Goal: Check status: Check status

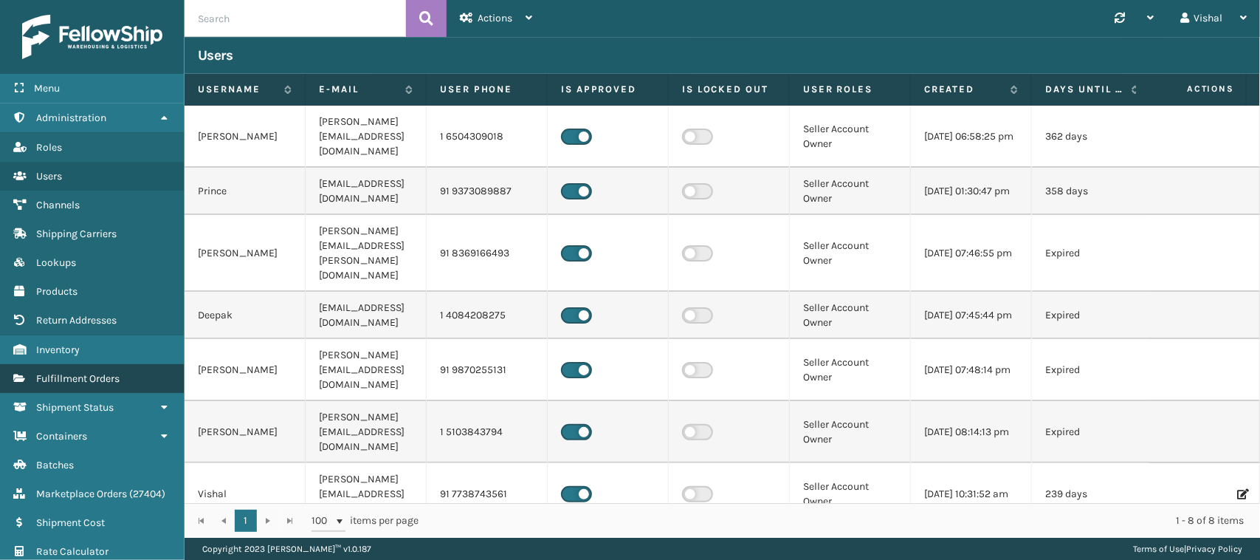
click at [68, 372] on span "Fulfillment Orders" at bounding box center [77, 378] width 83 height 13
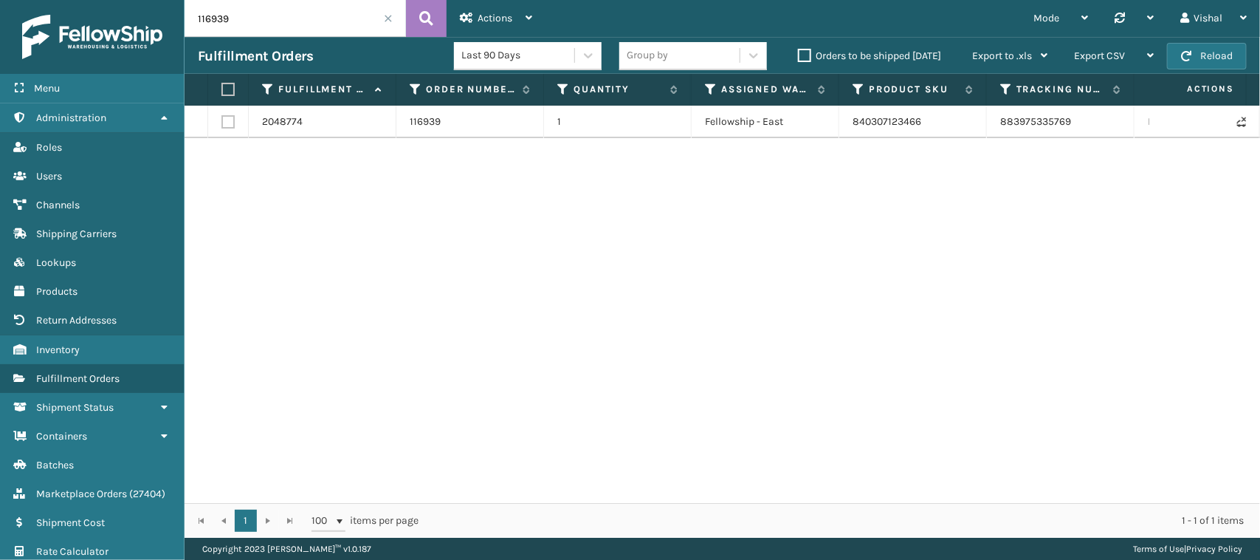
click at [255, 9] on input "116939" at bounding box center [295, 18] width 221 height 37
paste input "2-8319315-8790621"
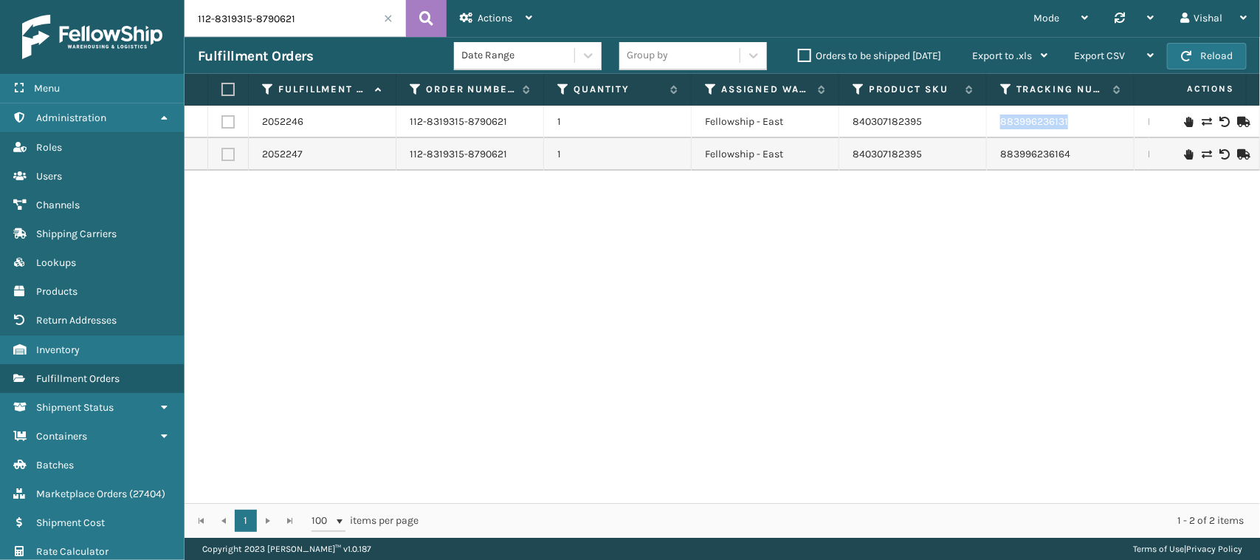
drag, startPoint x: 998, startPoint y: 127, endPoint x: 1087, endPoint y: 129, distance: 89.3
click at [1090, 129] on td "883996236131" at bounding box center [1061, 122] width 148 height 32
copy link "883996236131"
drag, startPoint x: 991, startPoint y: 155, endPoint x: 1079, endPoint y: 156, distance: 88.6
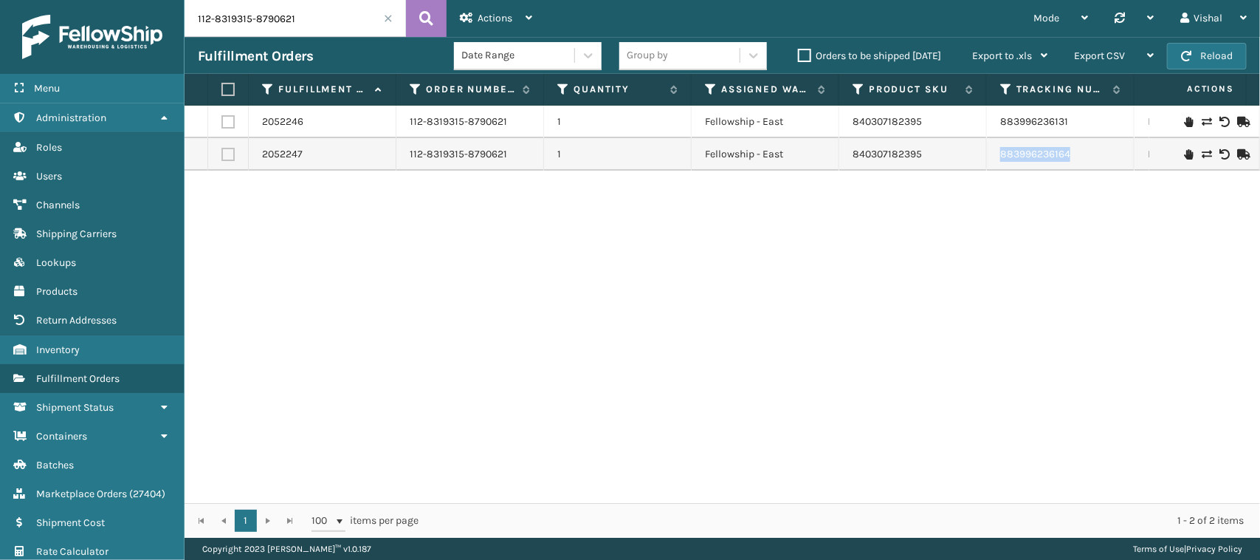
click at [1079, 156] on td "883996236164" at bounding box center [1061, 154] width 148 height 32
copy link "883996236164"
copy link "88399623613"
drag, startPoint x: 994, startPoint y: 127, endPoint x: 1065, endPoint y: 126, distance: 70.9
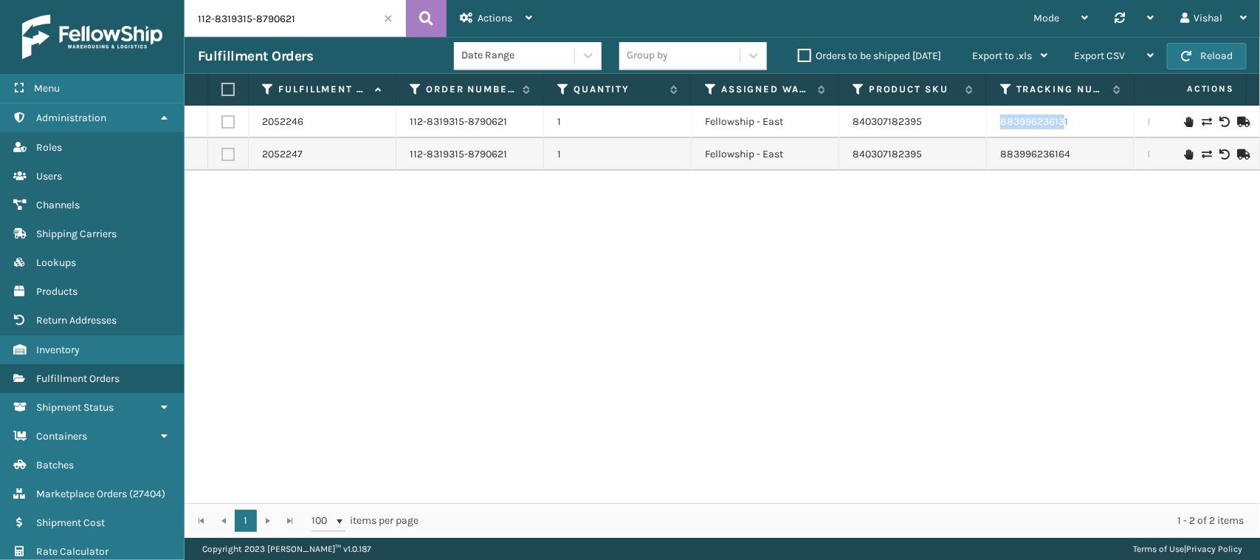
click at [1065, 126] on td "883996236131" at bounding box center [1061, 122] width 148 height 32
click at [988, 231] on div "2052246 112-8319315-8790621 1 Fellowship - East 840307182395 883996236131 [GEOG…" at bounding box center [723, 304] width 1076 height 397
drag, startPoint x: 994, startPoint y: 123, endPoint x: 1096, endPoint y: 123, distance: 102.6
click at [1096, 123] on td "883996236131" at bounding box center [1061, 122] width 148 height 32
copy link "883996236131"
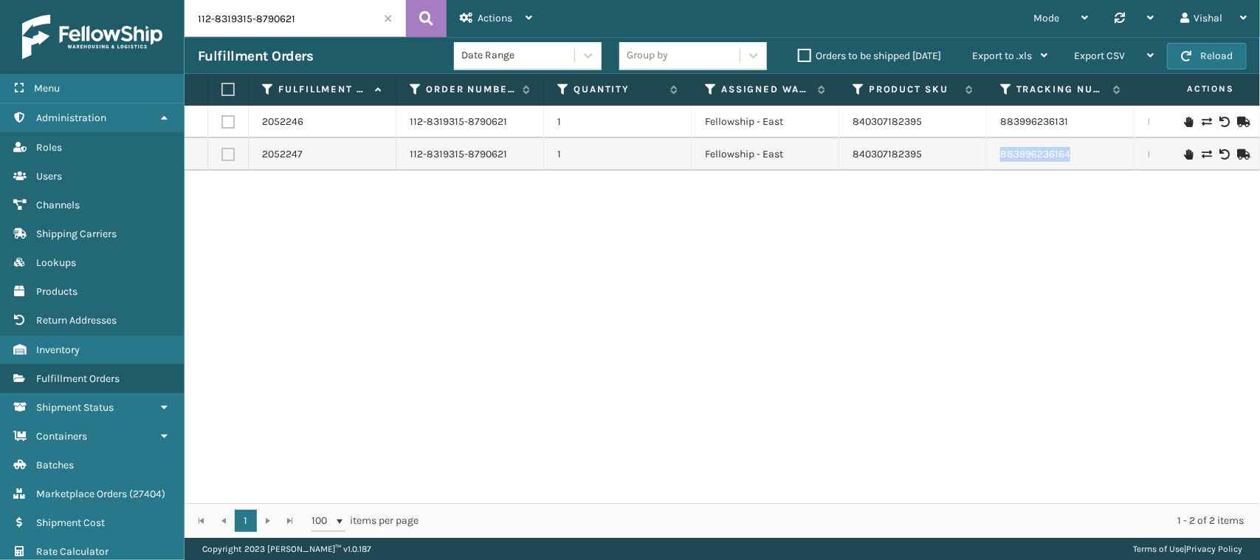
drag, startPoint x: 994, startPoint y: 160, endPoint x: 1094, endPoint y: 165, distance: 99.8
click at [1094, 165] on td "883996236164" at bounding box center [1061, 154] width 148 height 32
copy link "883996236164"
click at [314, 22] on input "112-8319315-8790621" at bounding box center [295, 18] width 221 height 37
paste input "4-7310170-027300"
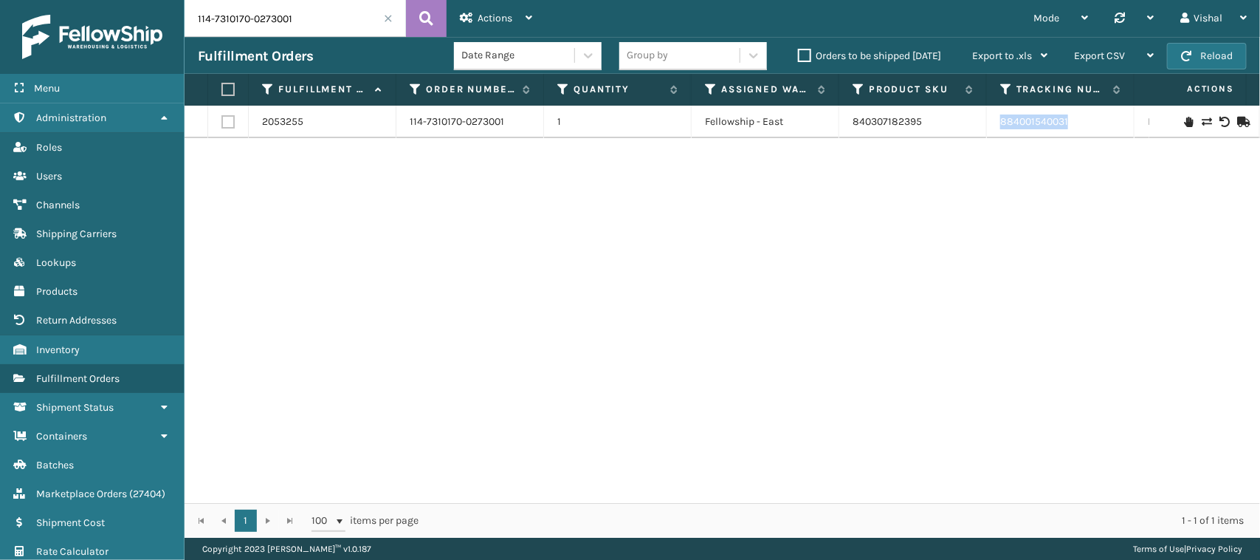
drag, startPoint x: 997, startPoint y: 127, endPoint x: 1108, endPoint y: 128, distance: 110.7
click at [1108, 128] on td "884001540031" at bounding box center [1061, 122] width 148 height 32
copy link "884001540031"
click at [386, 264] on div "2053255 114-7310170-0273001 1 Fellowship - East 840307182395 884001540031 FedEx…" at bounding box center [723, 304] width 1076 height 397
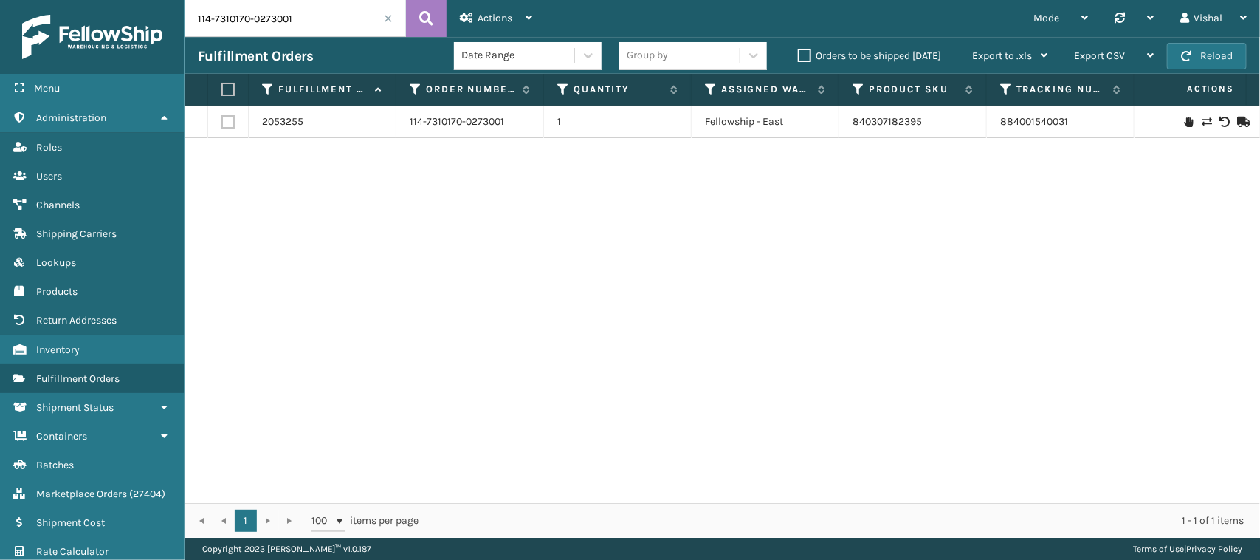
click at [272, 22] on input "114-7310170-0273001" at bounding box center [295, 18] width 221 height 37
paste input "7042"
type input "117042"
drag, startPoint x: 994, startPoint y: 123, endPoint x: 1085, endPoint y: 127, distance: 91.6
click at [1087, 126] on td "884001974041" at bounding box center [1061, 122] width 148 height 32
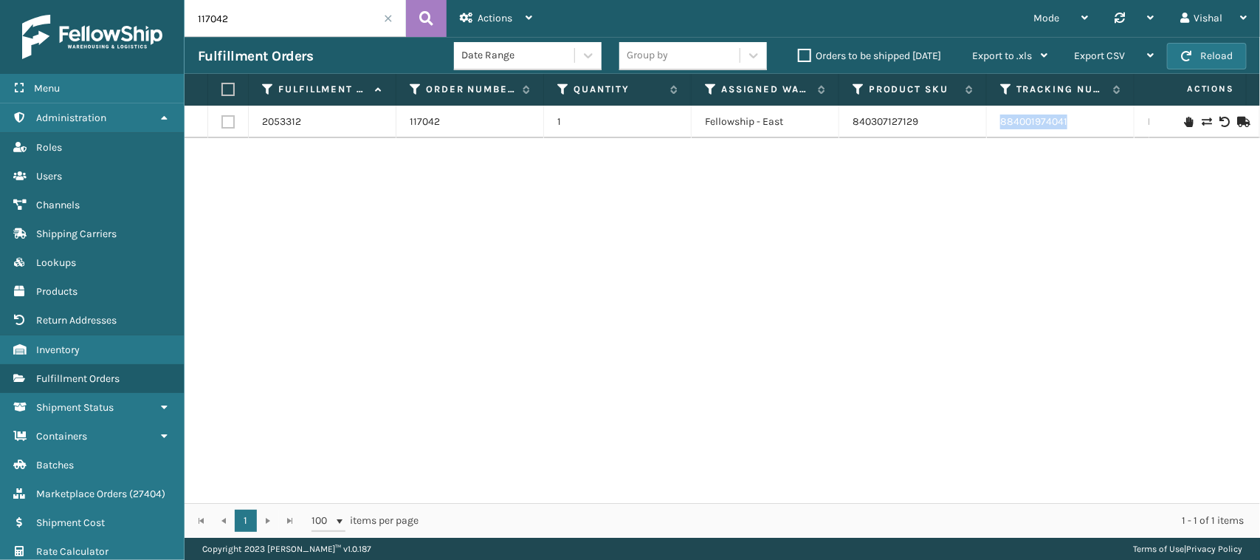
copy link "884001974041"
